Goal: Find specific page/section: Find specific page/section

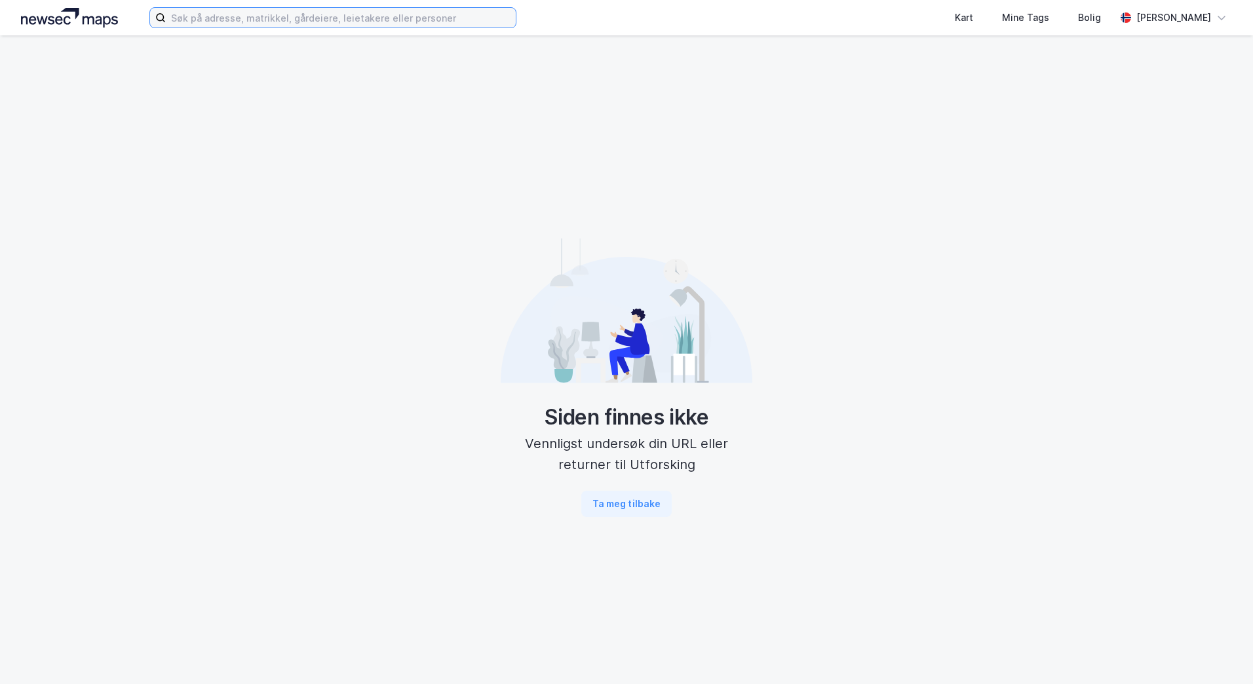
click at [347, 24] on input at bounding box center [341, 18] width 350 height 20
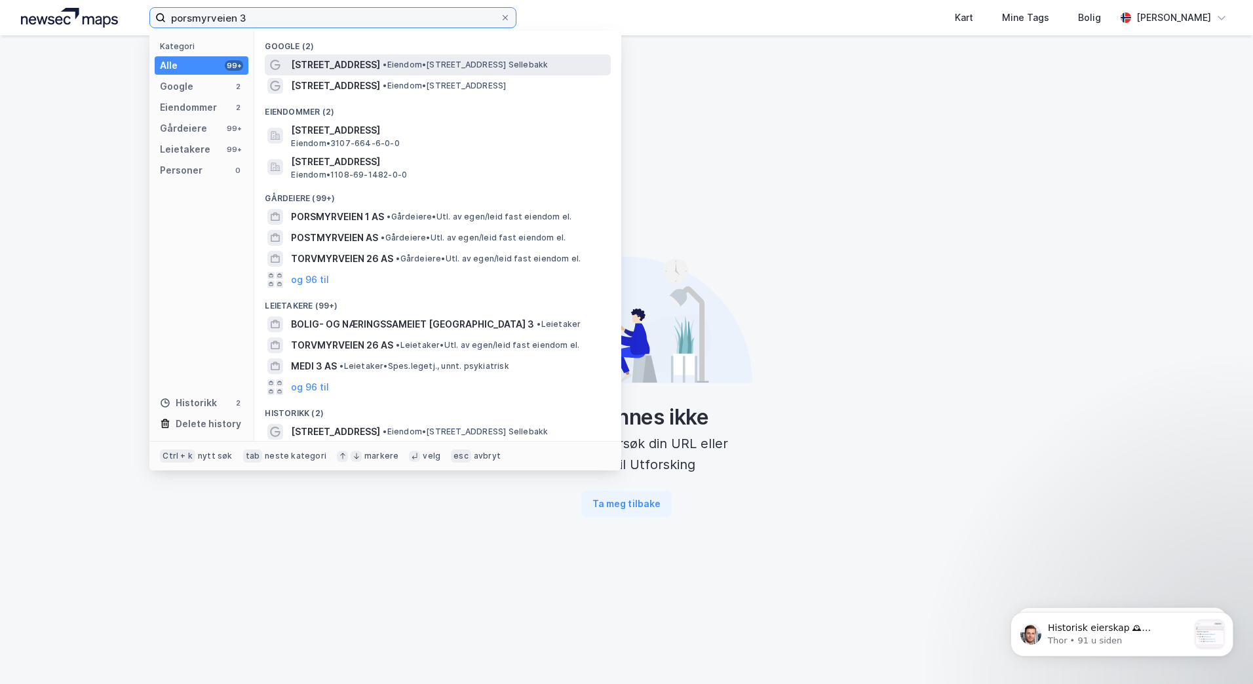
type input "porsmyrveien 3"
click at [337, 66] on span "[STREET_ADDRESS]" at bounding box center [335, 65] width 89 height 16
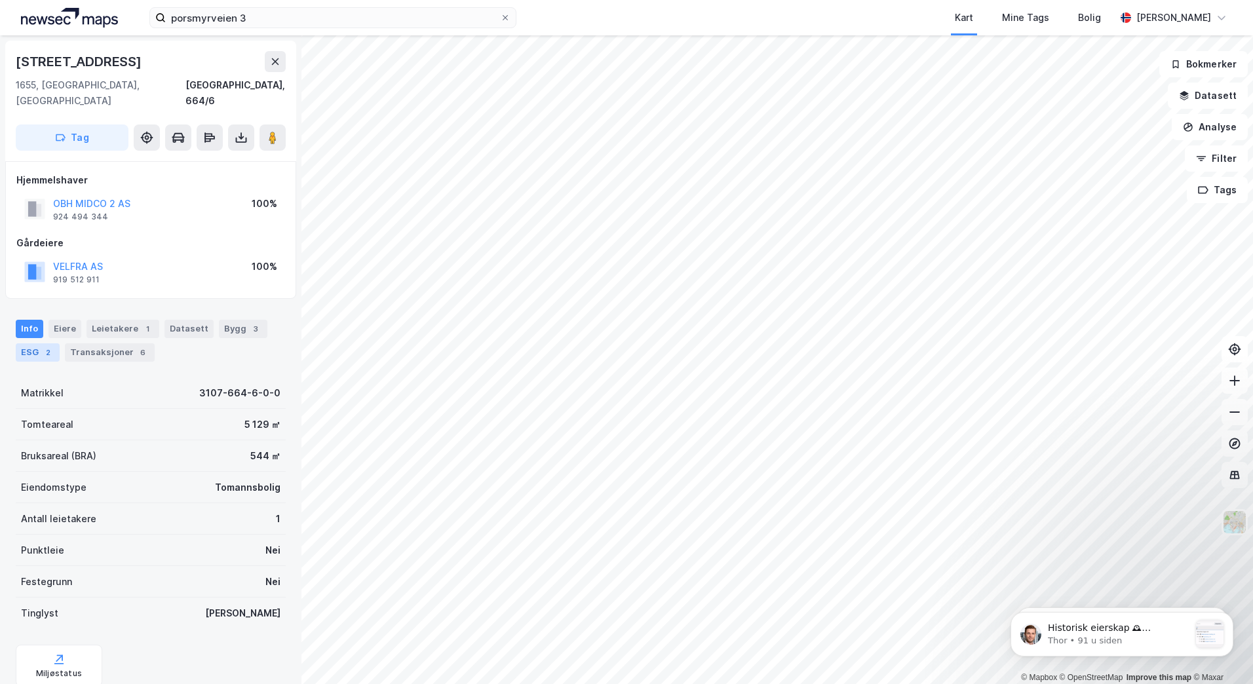
click at [51, 346] on div "2" at bounding box center [47, 352] width 13 height 13
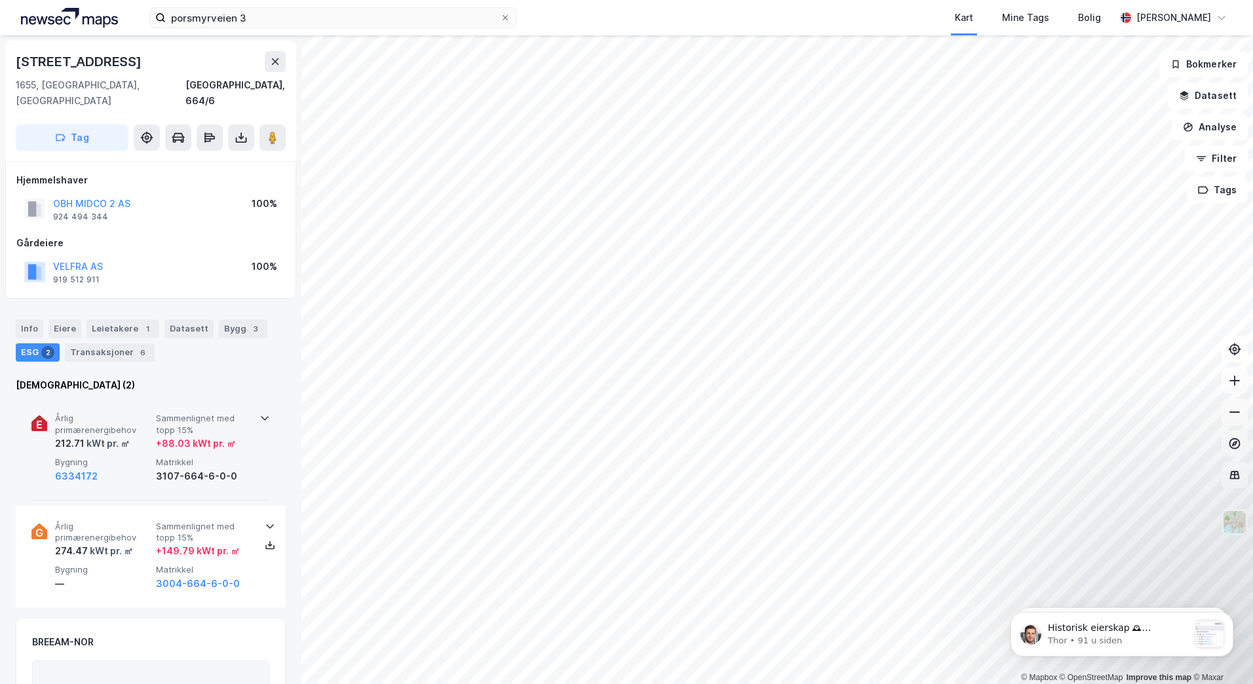
click at [261, 413] on icon at bounding box center [264, 418] width 10 height 10
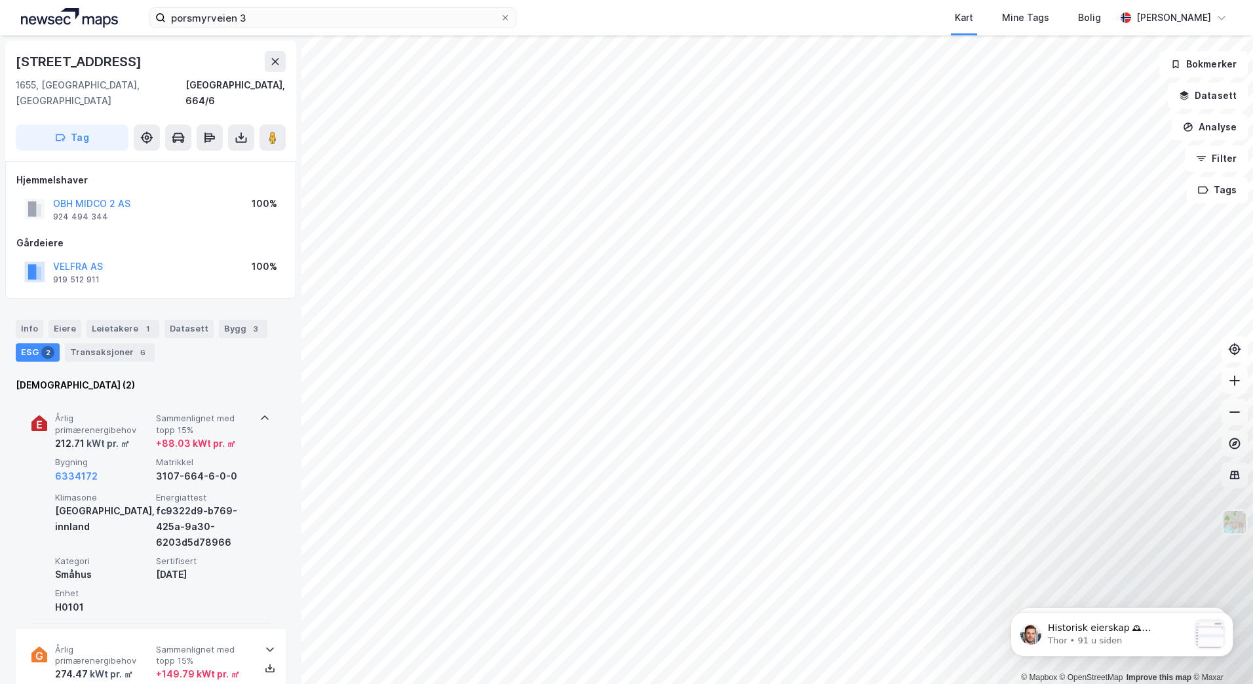
click at [261, 413] on icon at bounding box center [264, 418] width 10 height 10
